Goal: Task Accomplishment & Management: Manage account settings

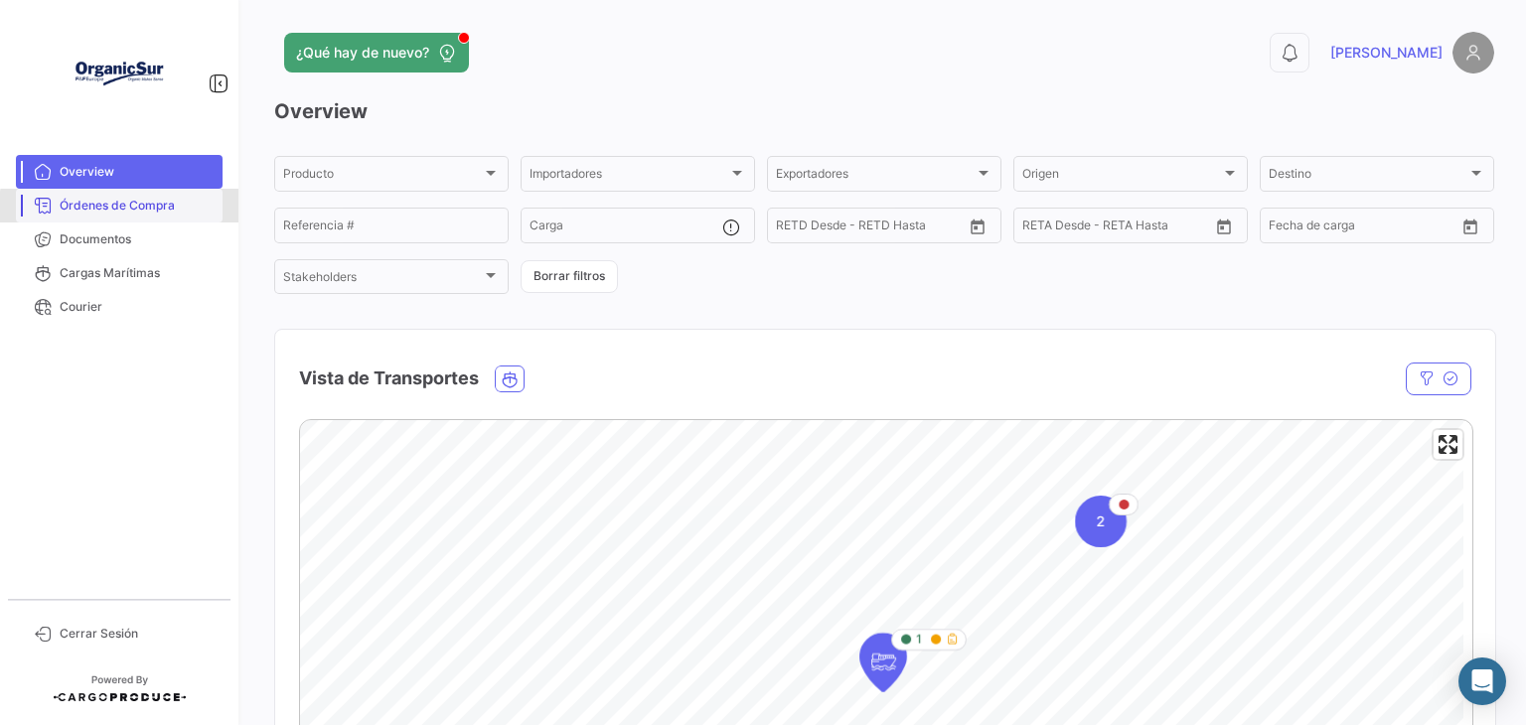
click at [126, 208] on span "Órdenes de Compra" at bounding box center [137, 206] width 155 height 18
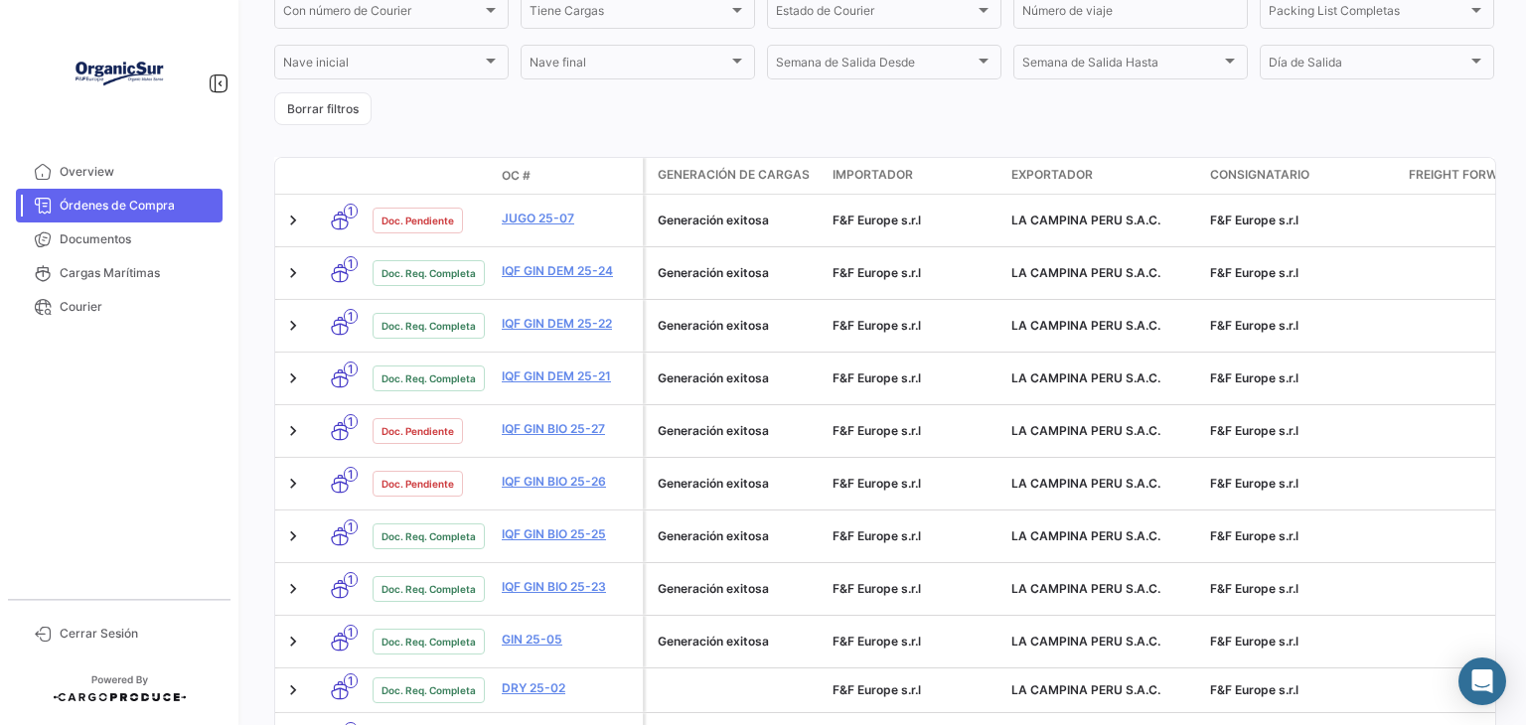
scroll to position [456, 0]
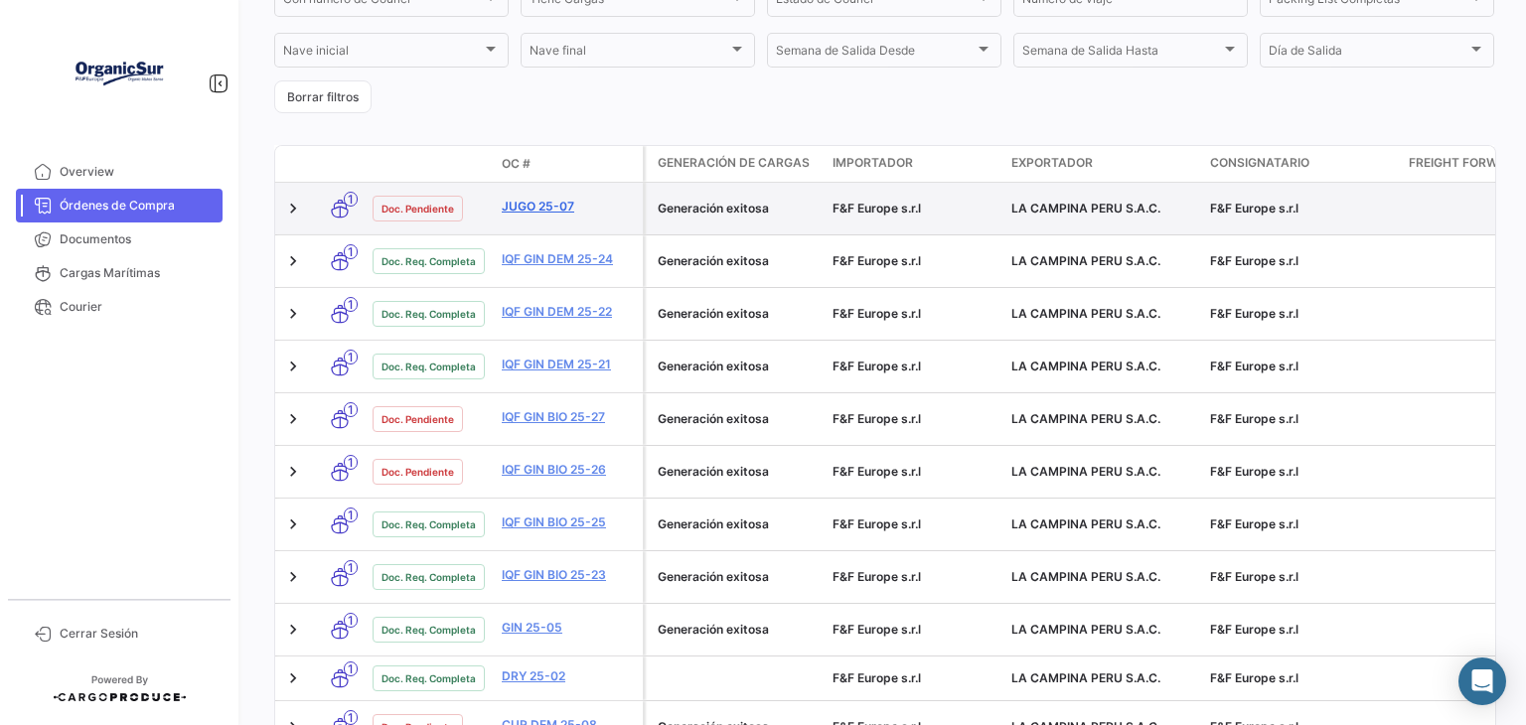
click at [522, 209] on link "JUGO 25-07" at bounding box center [568, 207] width 133 height 18
click at [528, 208] on link "JUGO 25-07" at bounding box center [568, 207] width 133 height 18
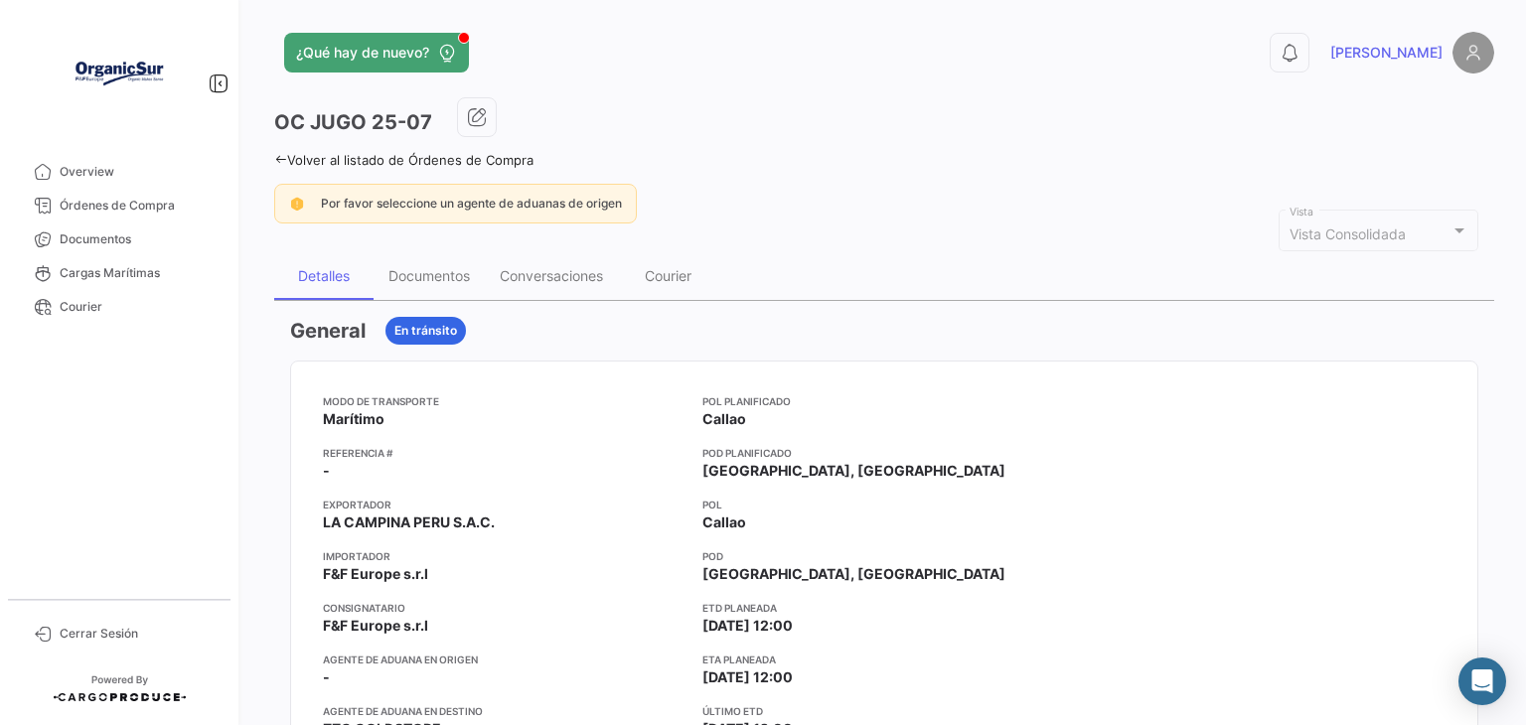
click at [455, 216] on div "Por favor seleccione un agente de aduanas de origen" at bounding box center [455, 204] width 363 height 40
click at [429, 276] on div "Documentos" at bounding box center [428, 275] width 81 height 17
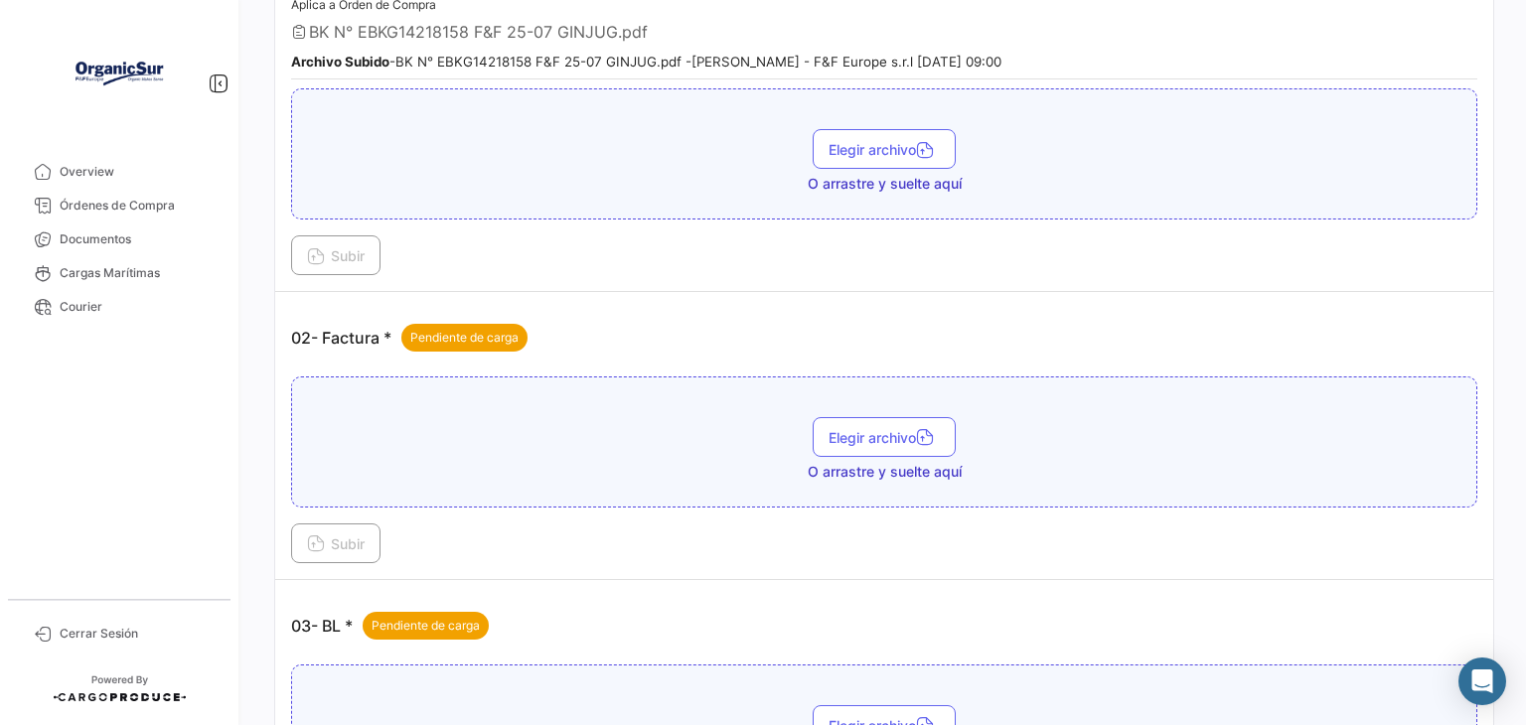
scroll to position [511, 0]
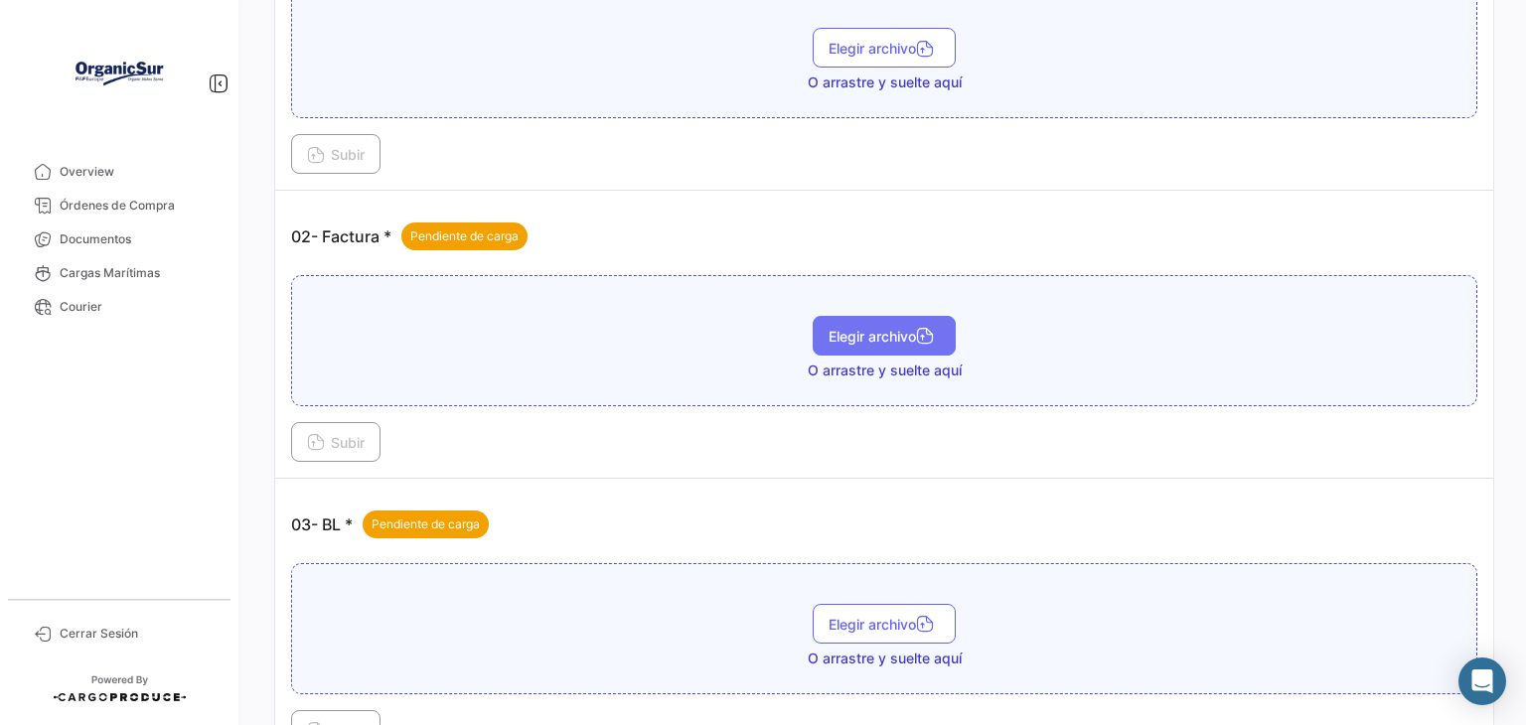
click at [926, 335] on icon "button" at bounding box center [925, 338] width 18 height 18
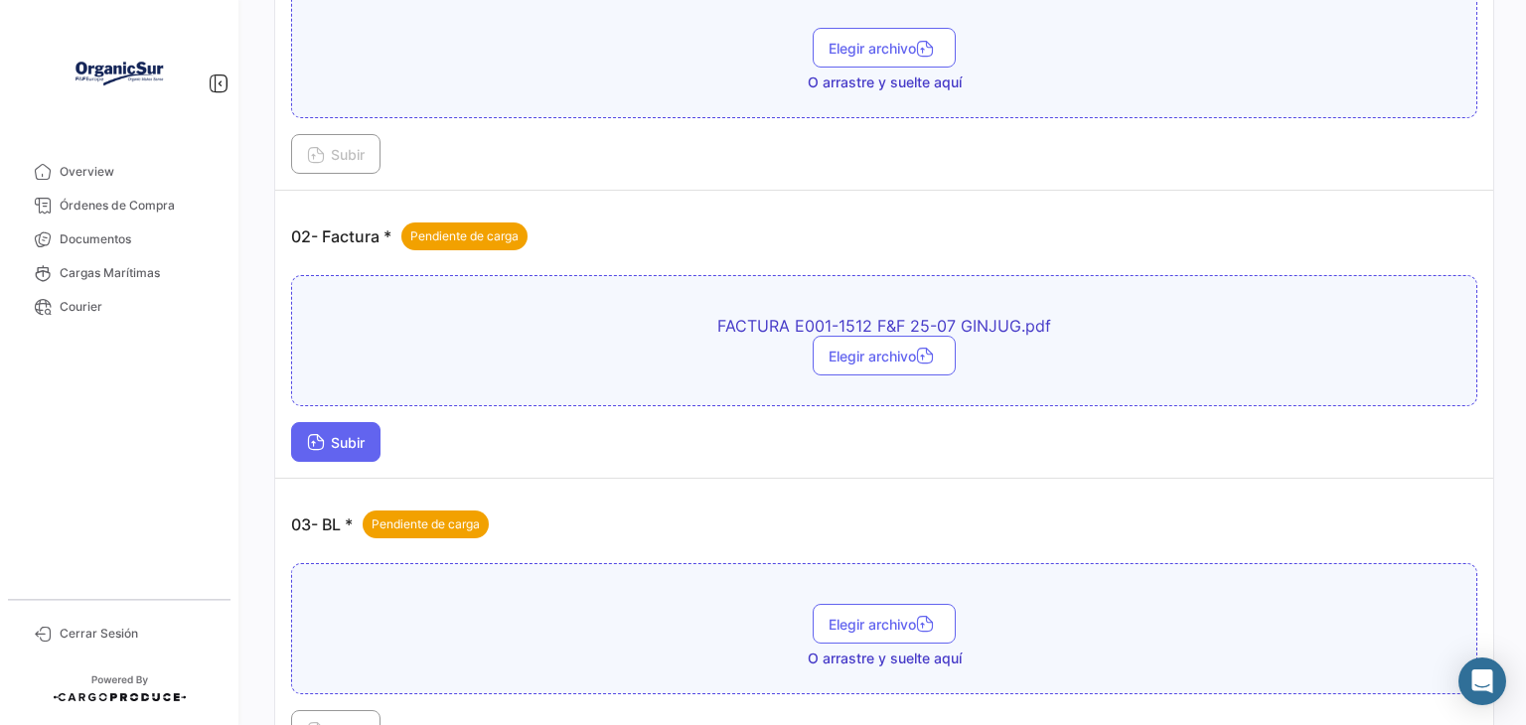
click at [322, 435] on icon at bounding box center [316, 444] width 18 height 18
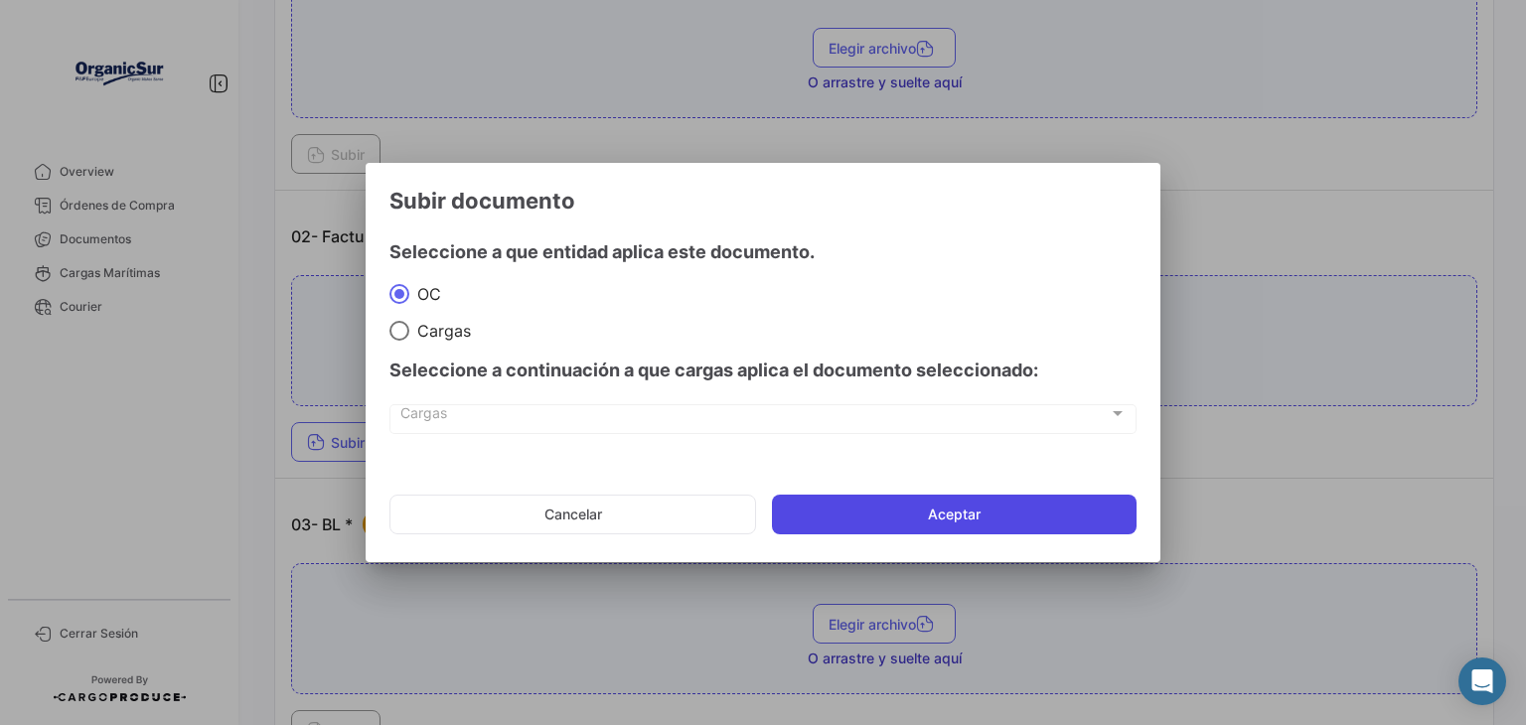
click at [814, 500] on button "Aceptar" at bounding box center [954, 515] width 365 height 40
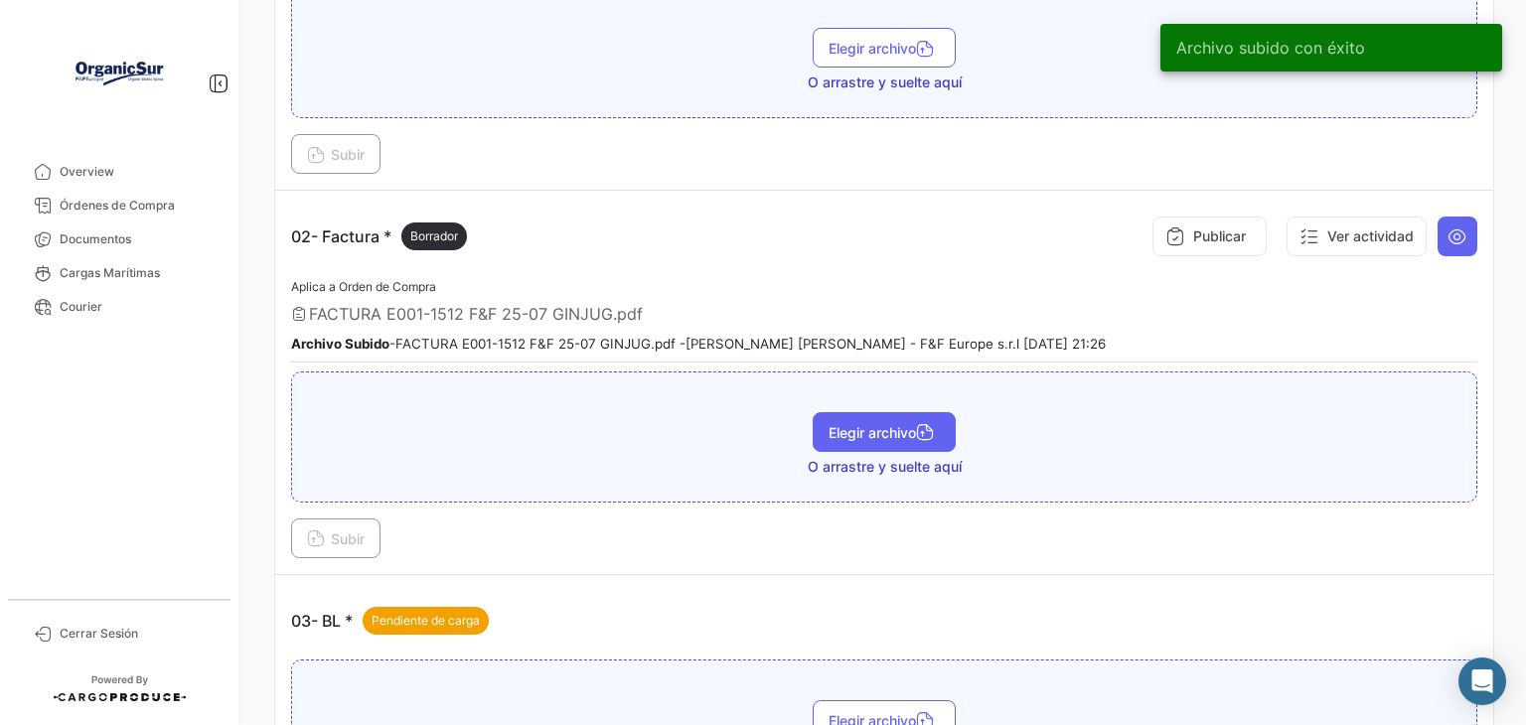
click at [856, 412] on button "Elegir archivo" at bounding box center [884, 432] width 143 height 40
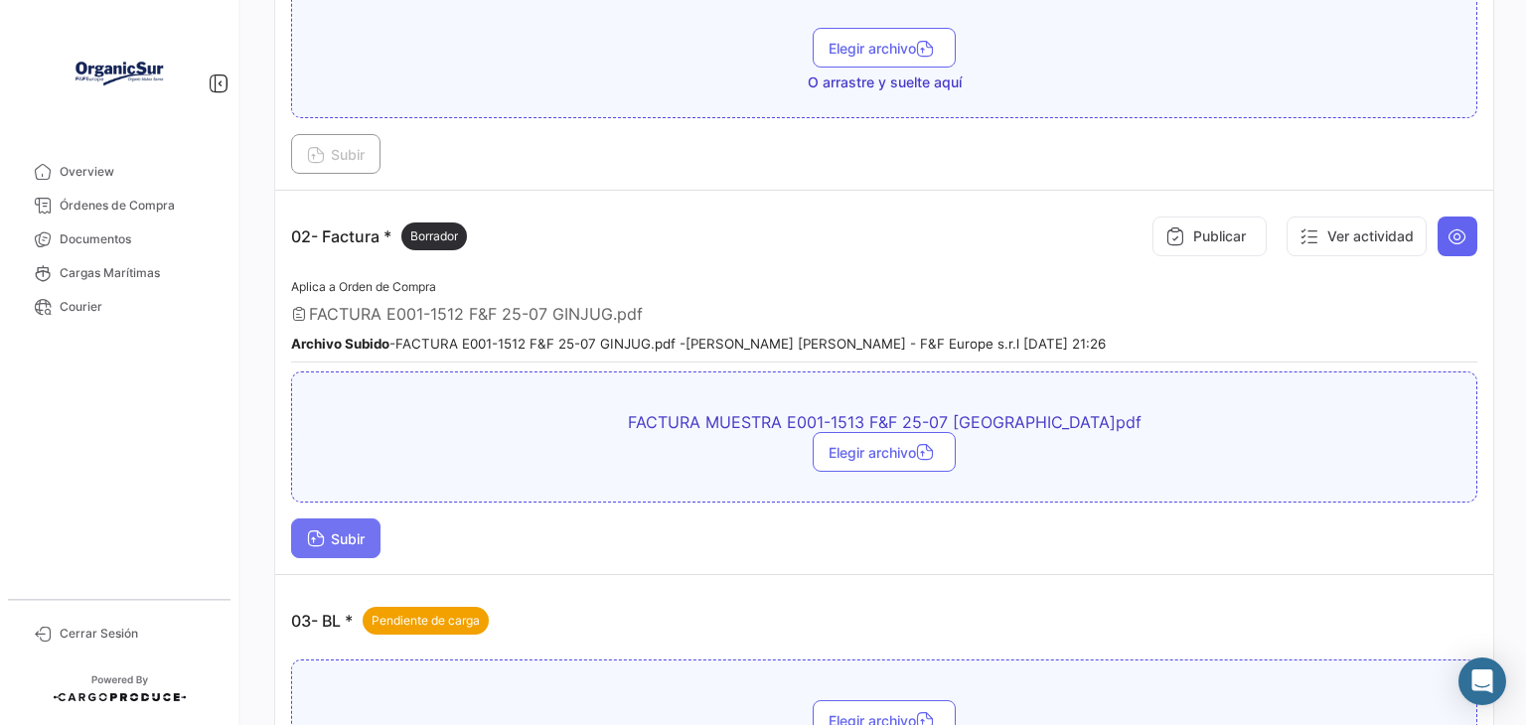
click at [334, 530] on span "Subir" at bounding box center [336, 538] width 58 height 17
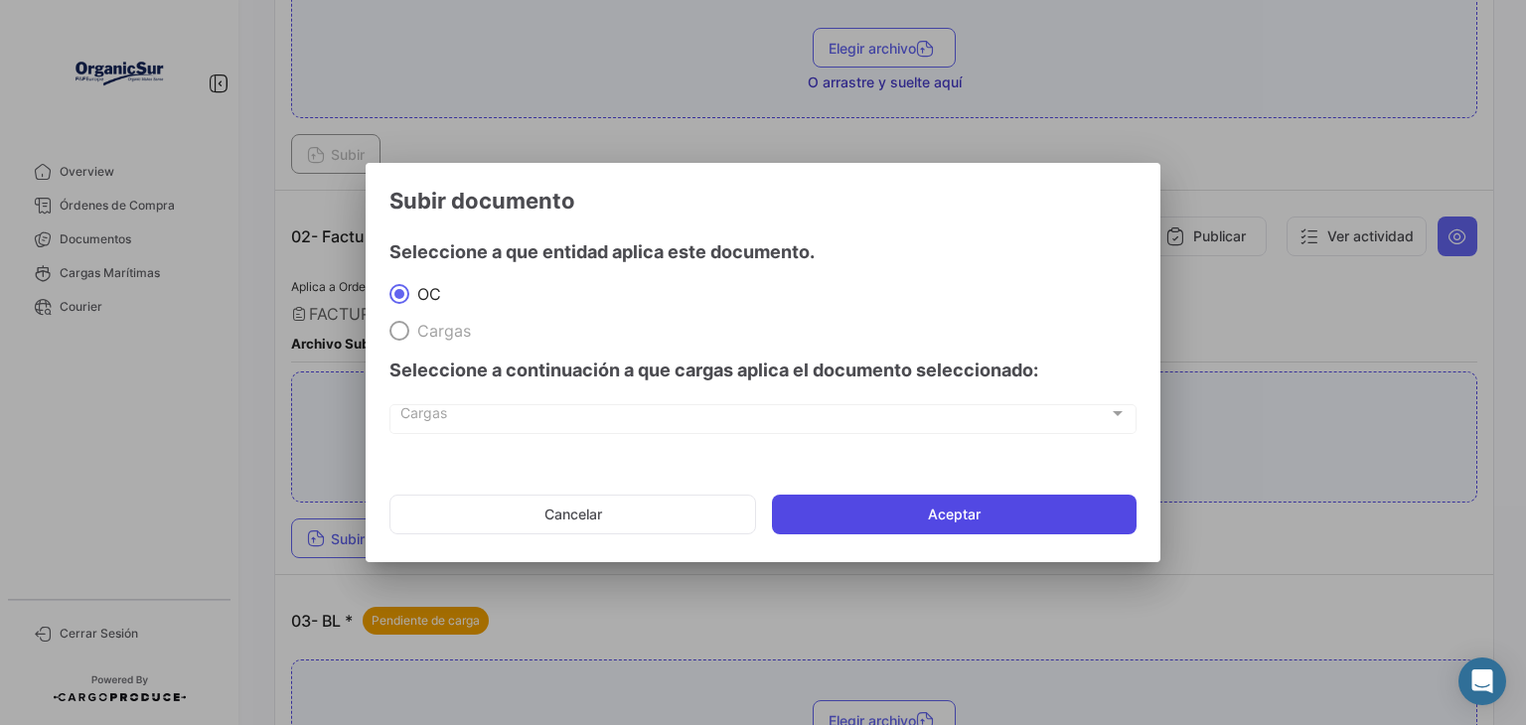
click at [886, 512] on button "Aceptar" at bounding box center [954, 515] width 365 height 40
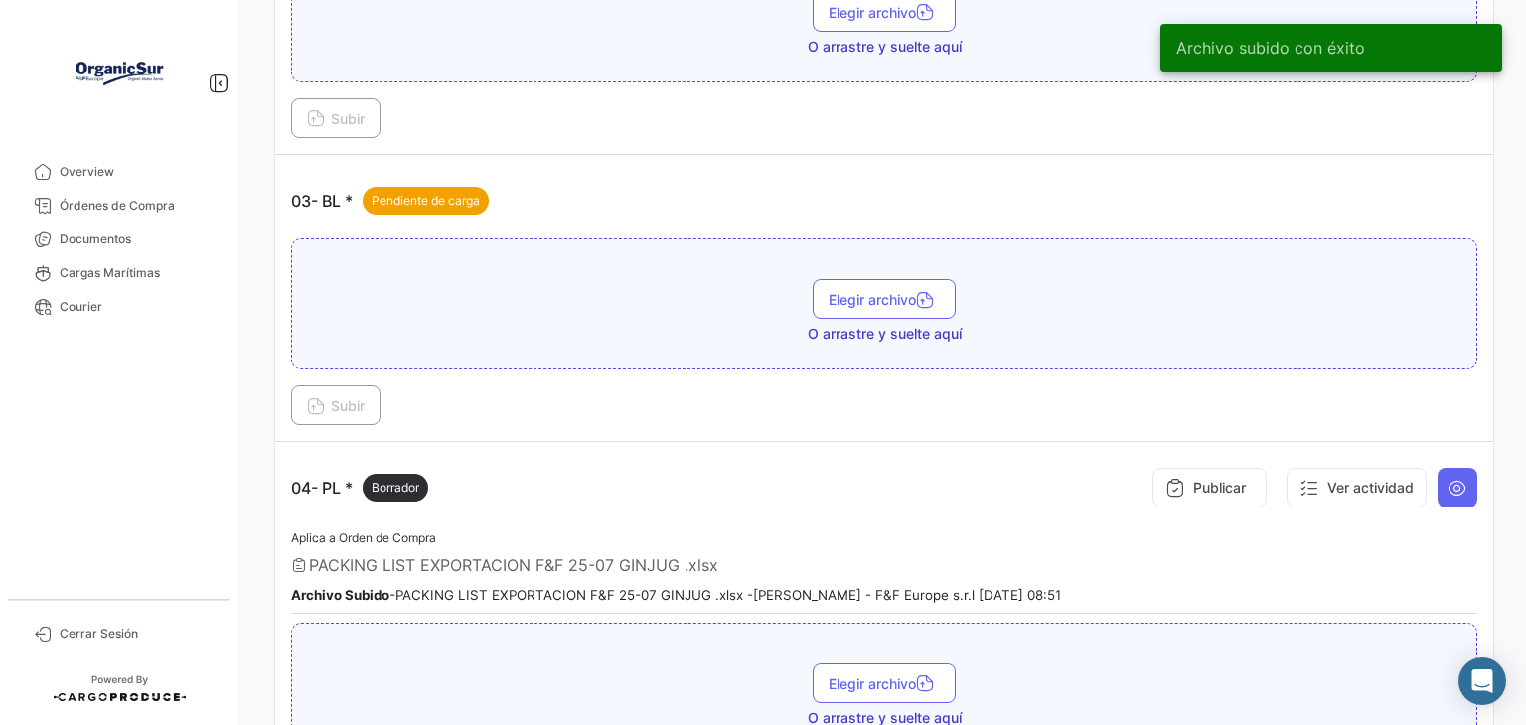
scroll to position [1009, 0]
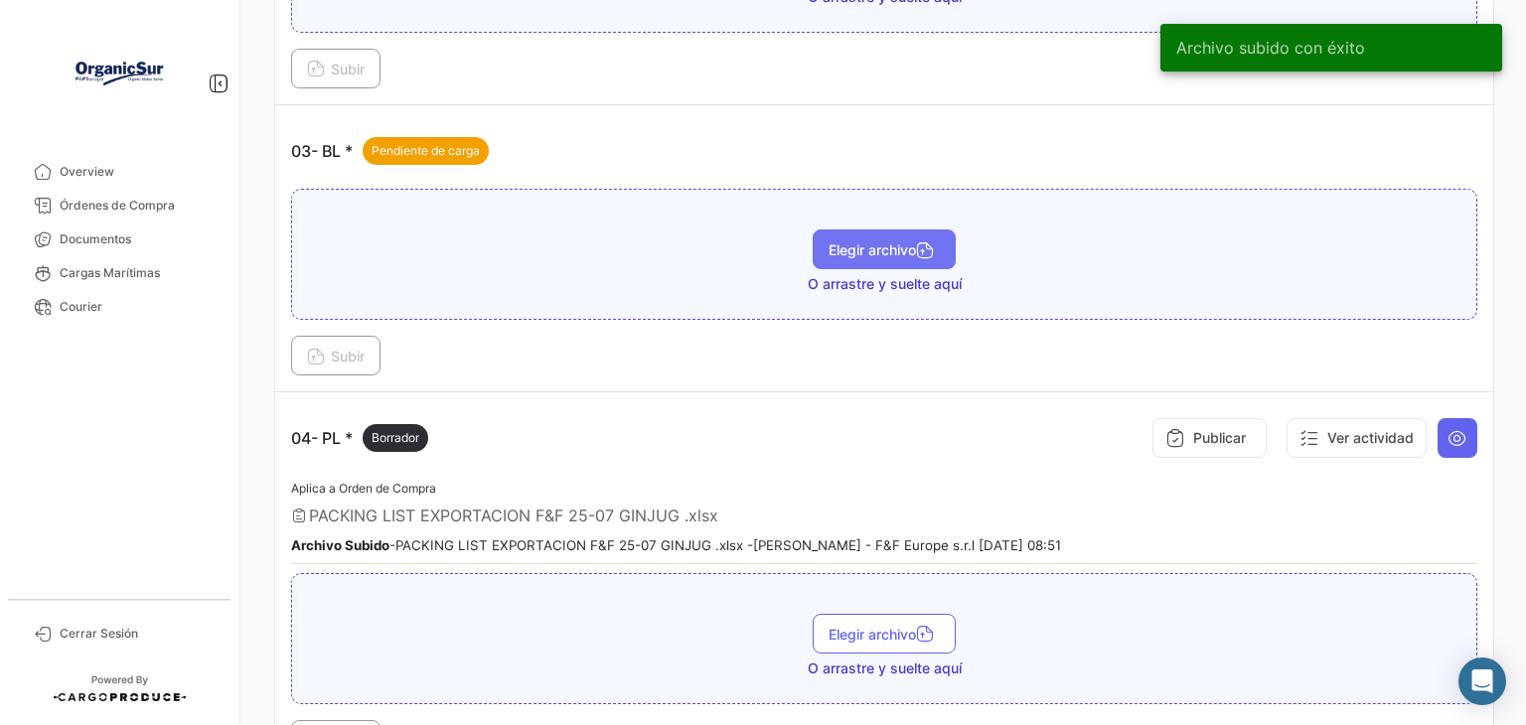
click at [921, 243] on icon "button" at bounding box center [925, 252] width 18 height 18
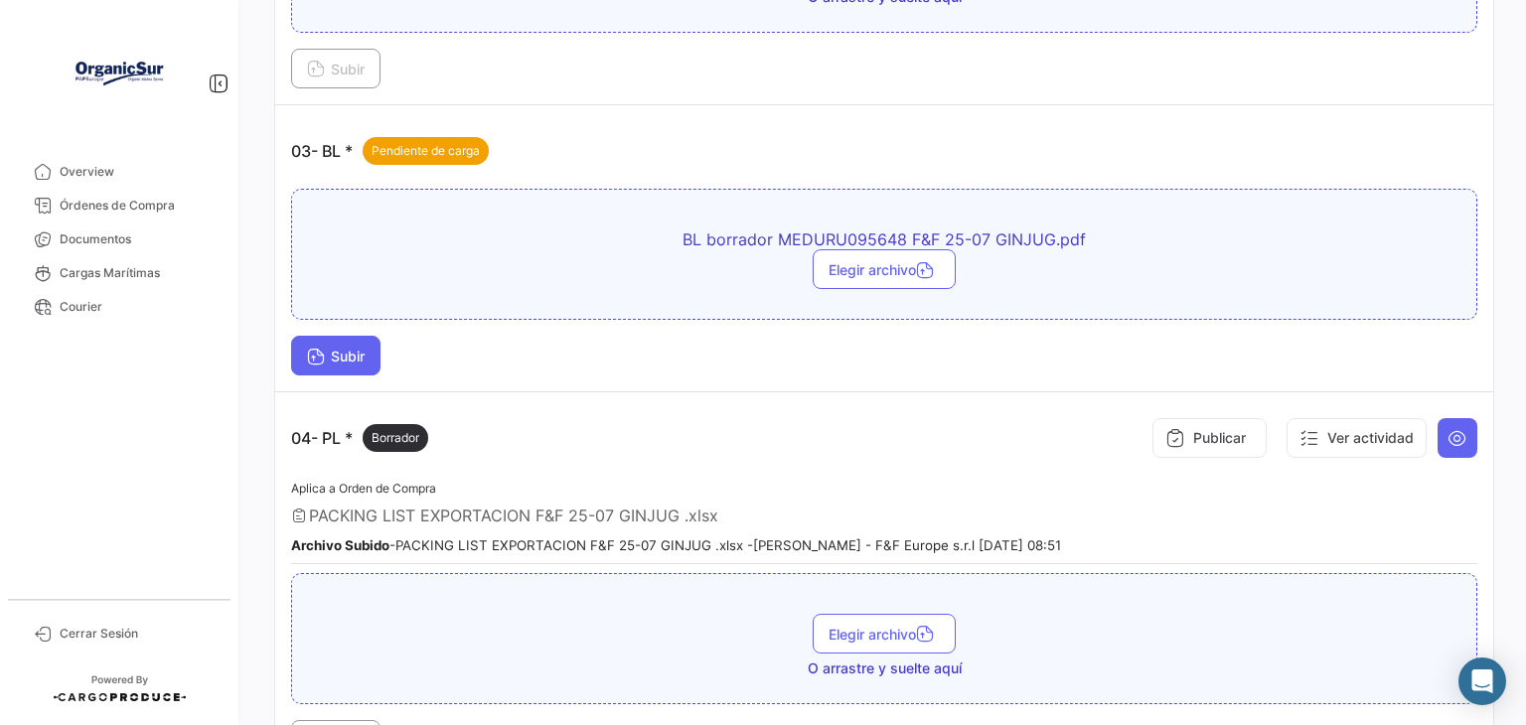
click at [340, 353] on span "Subir" at bounding box center [336, 356] width 58 height 17
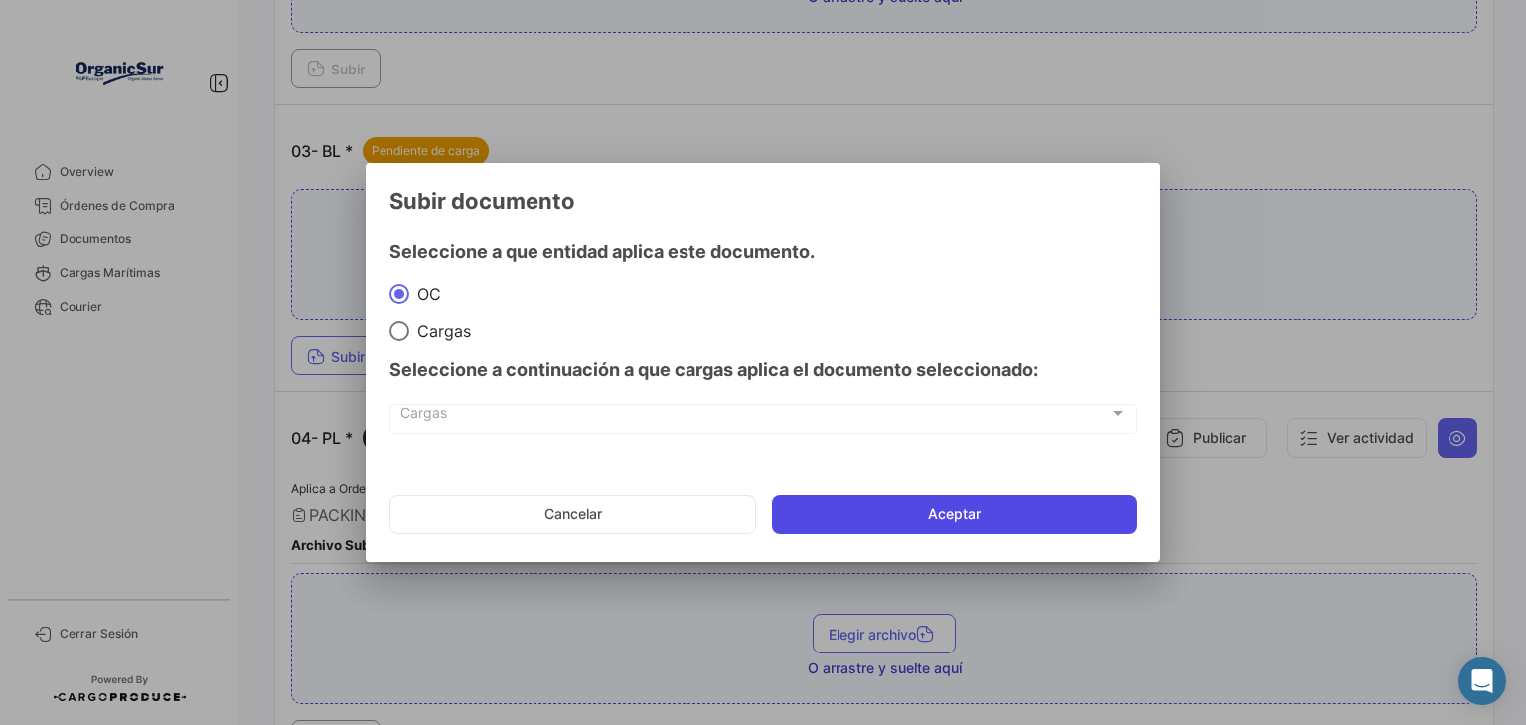
click at [844, 521] on button "Aceptar" at bounding box center [954, 515] width 365 height 40
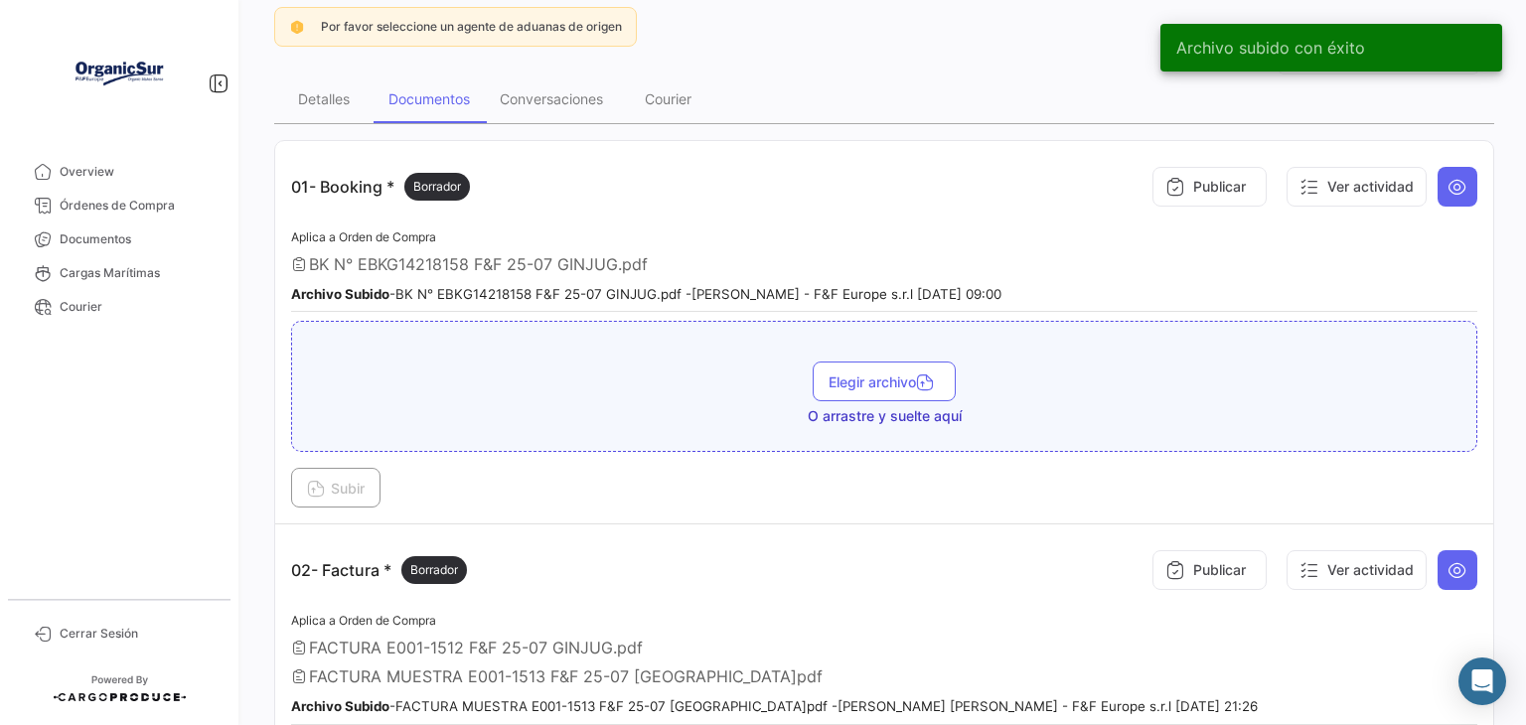
scroll to position [0, 0]
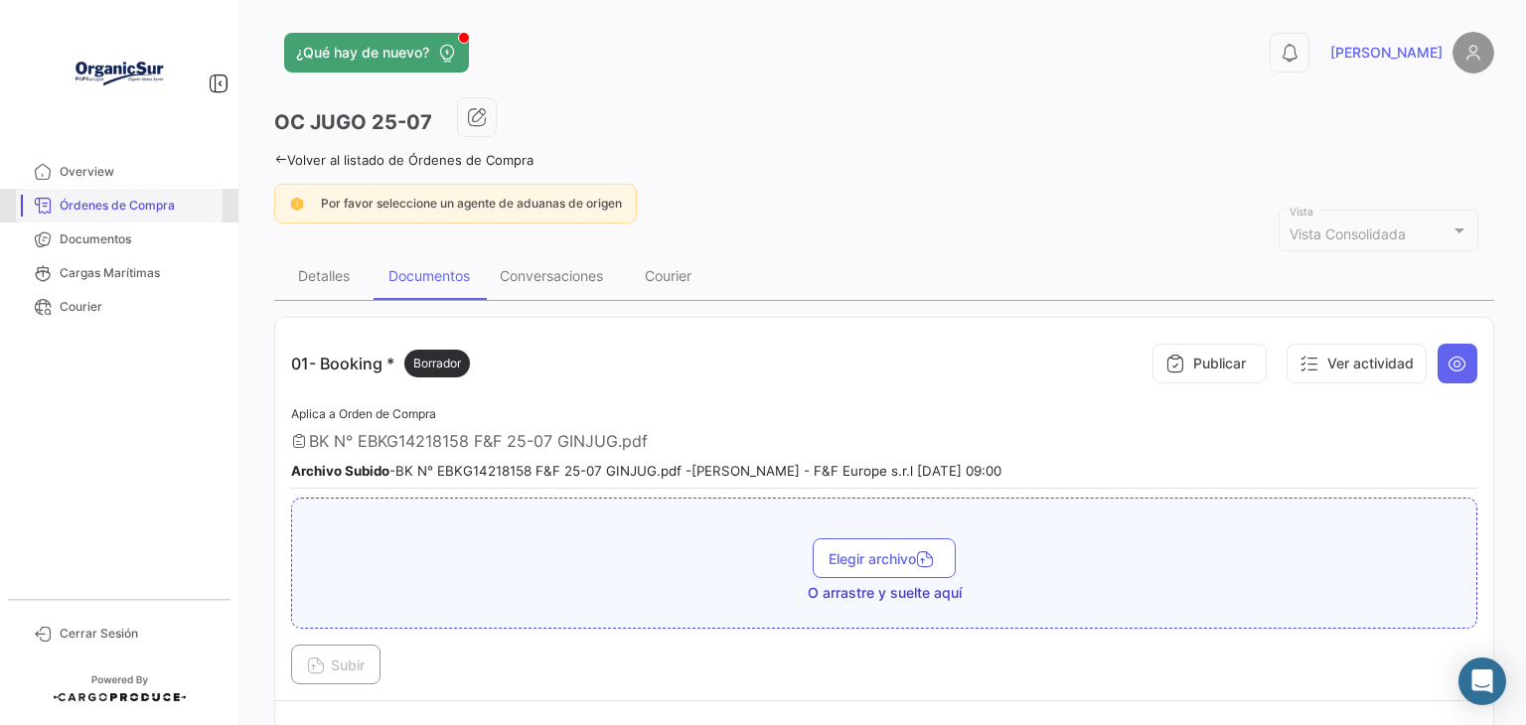
click at [135, 213] on span "Órdenes de Compra" at bounding box center [137, 206] width 155 height 18
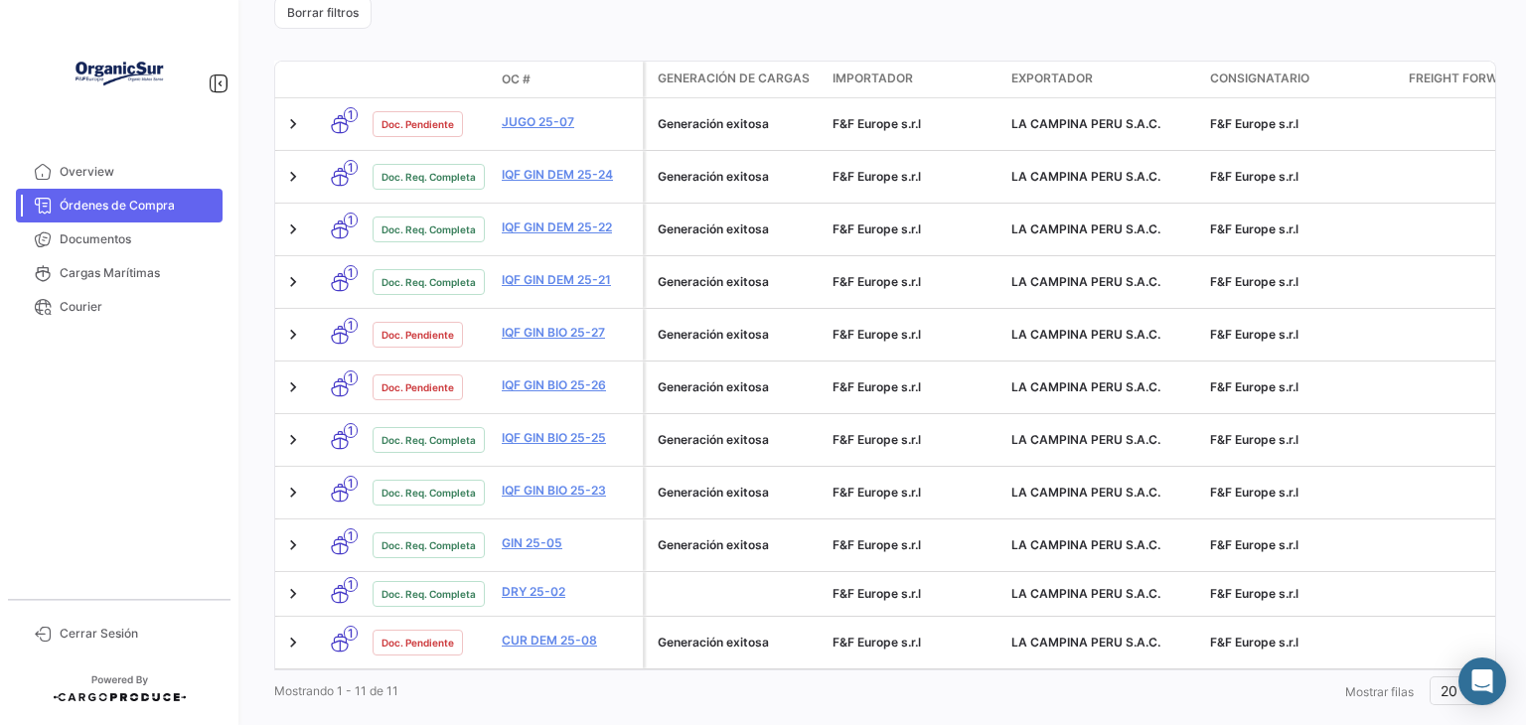
scroll to position [565, 0]
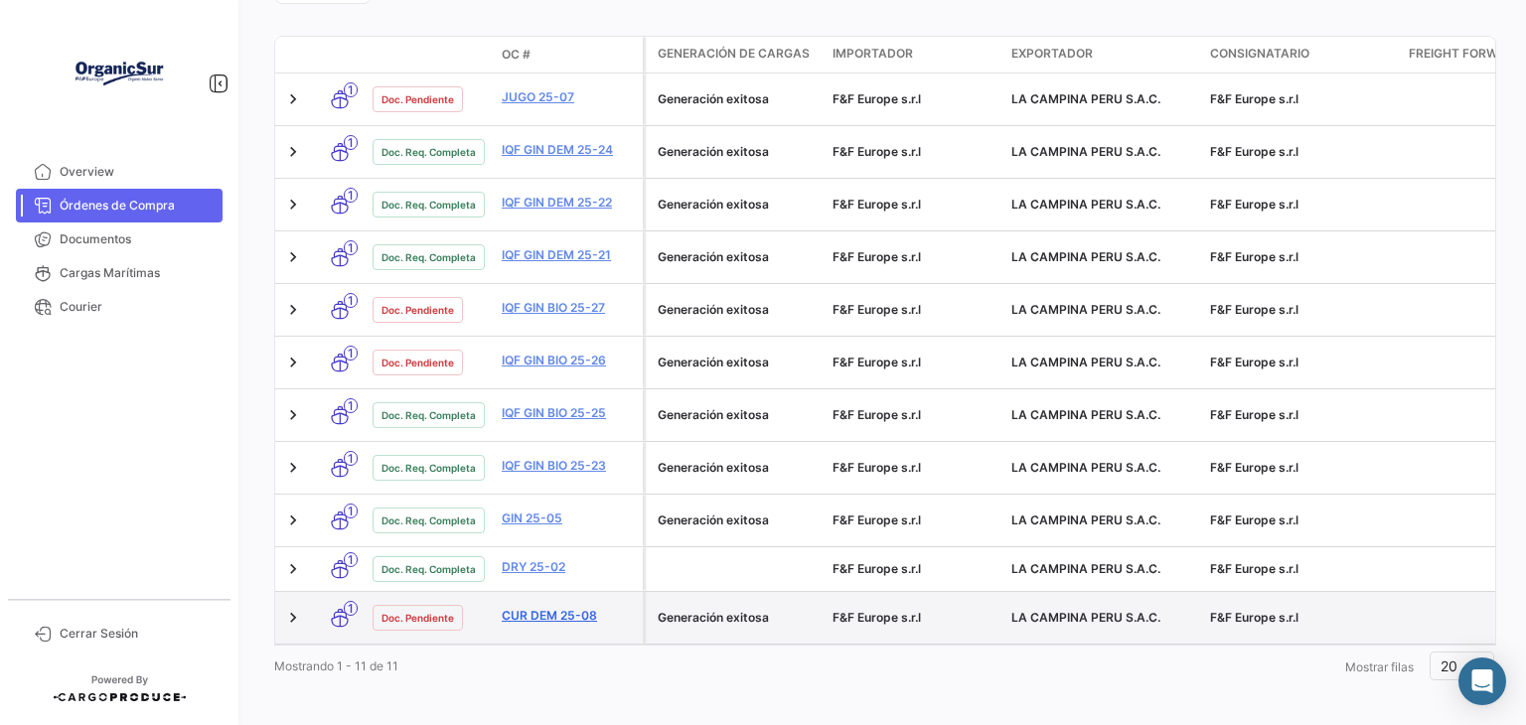
click at [554, 607] on link "CUR DEM 25-08" at bounding box center [568, 616] width 133 height 18
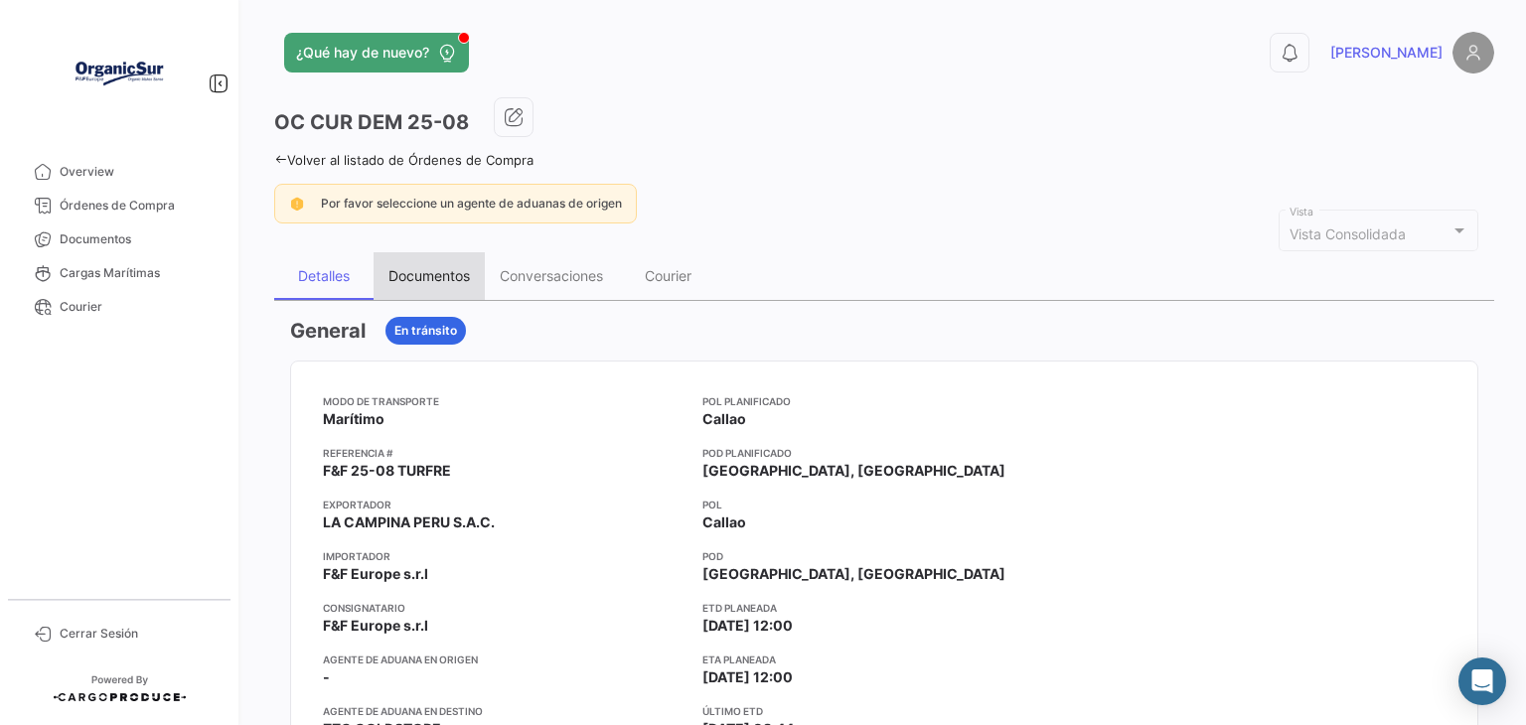
click at [416, 276] on div "Documentos" at bounding box center [428, 275] width 81 height 17
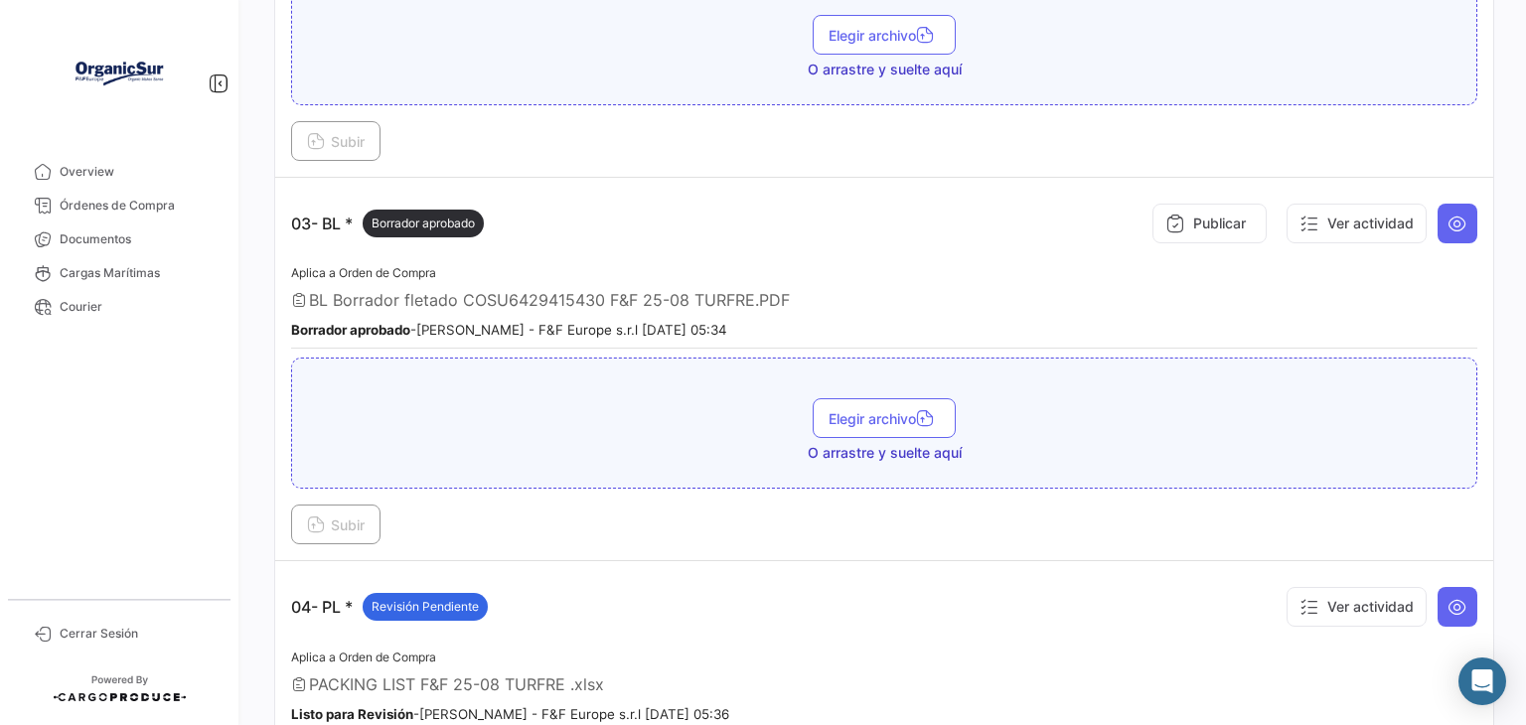
scroll to position [1018, 0]
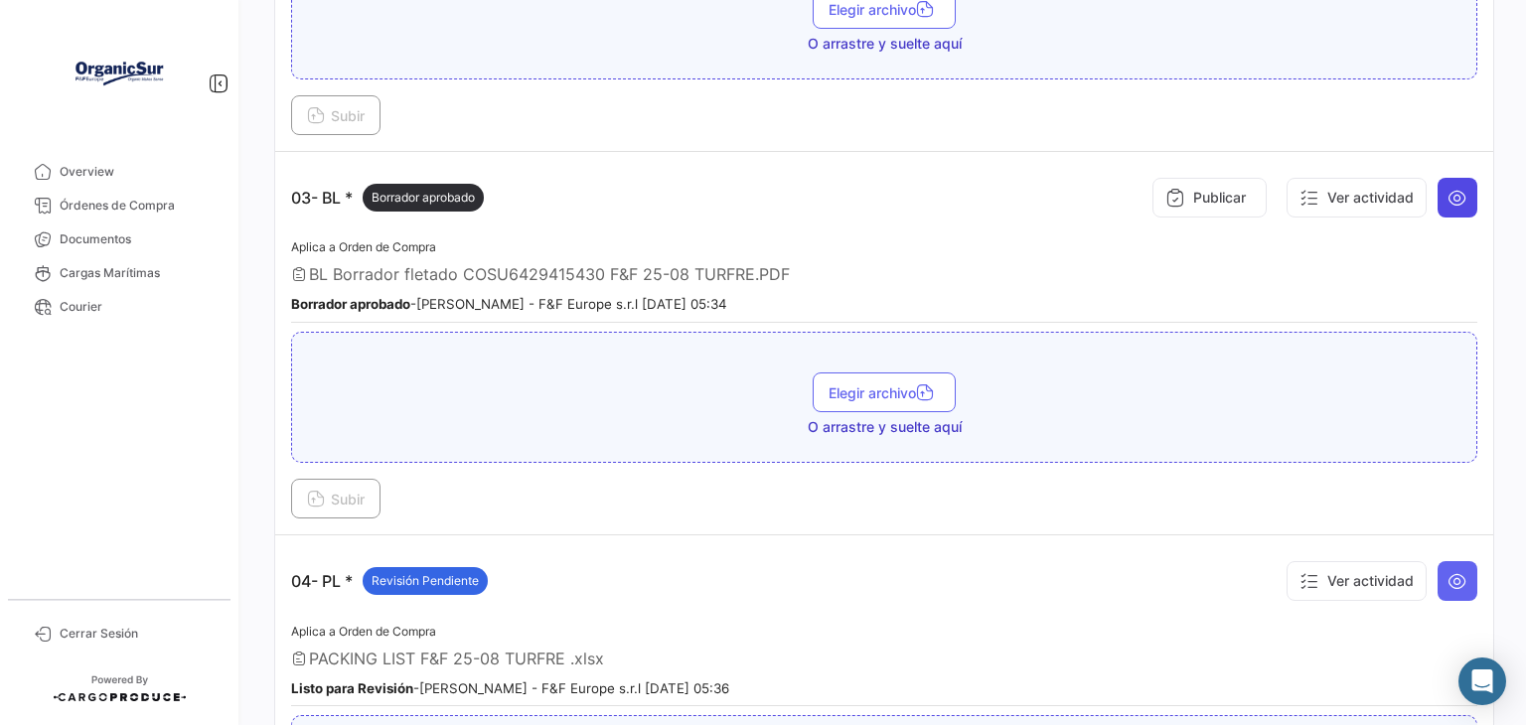
click at [1447, 188] on icon at bounding box center [1457, 198] width 20 height 20
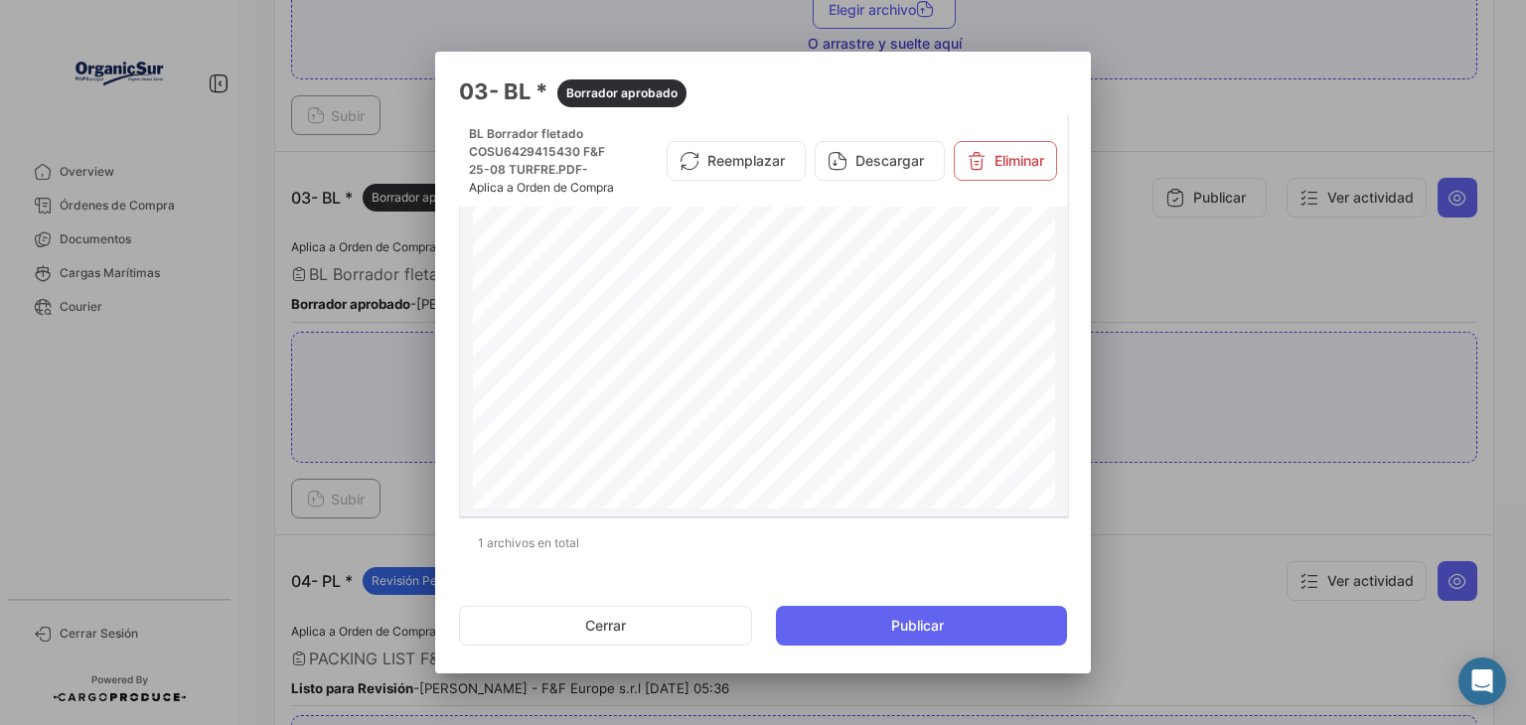
scroll to position [1137, 0]
